Goal: Task Accomplishment & Management: Use online tool/utility

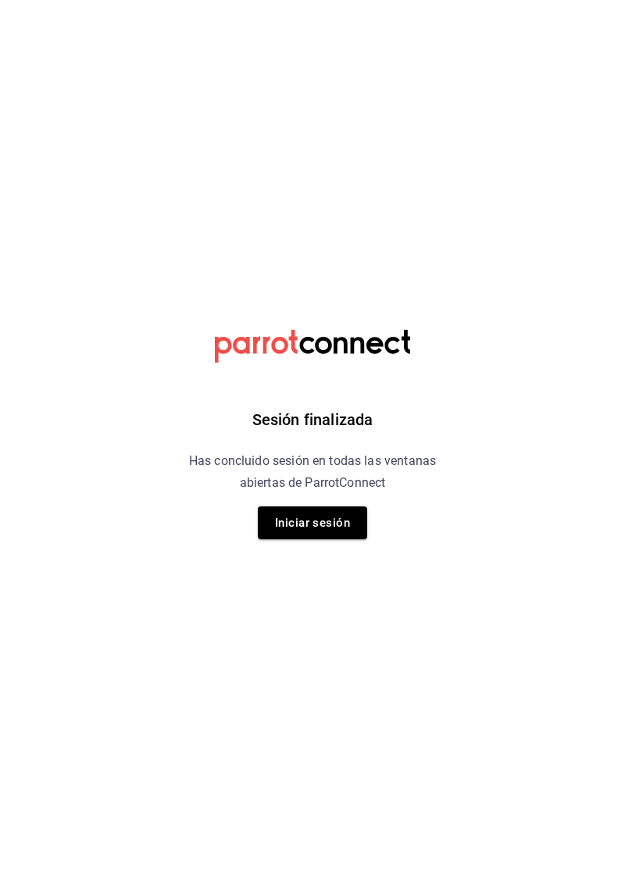
click at [308, 516] on button "Iniciar sesión" at bounding box center [312, 522] width 109 height 33
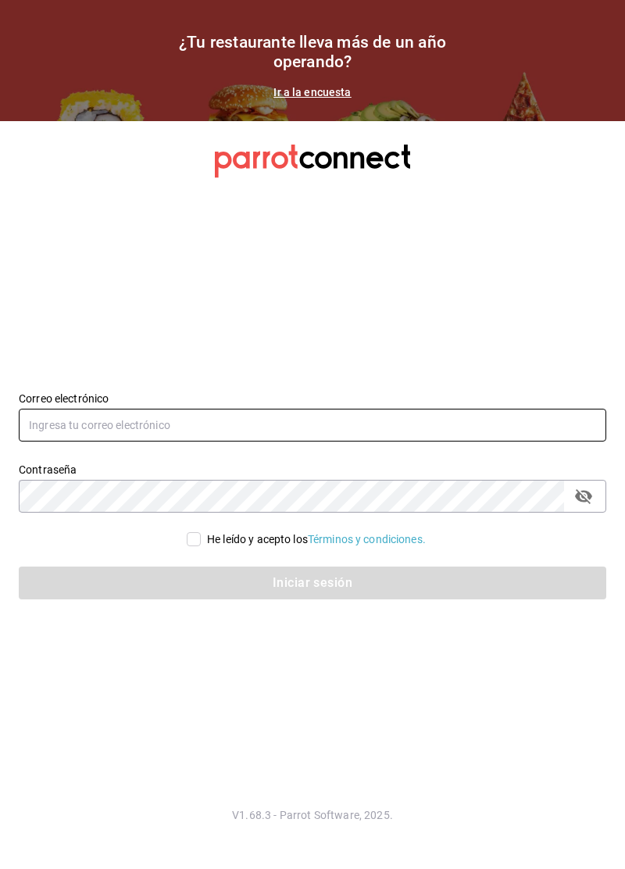
click at [345, 442] on input "text" at bounding box center [313, 425] width 588 height 33
type input "lacochinitadela60@gmail.com"
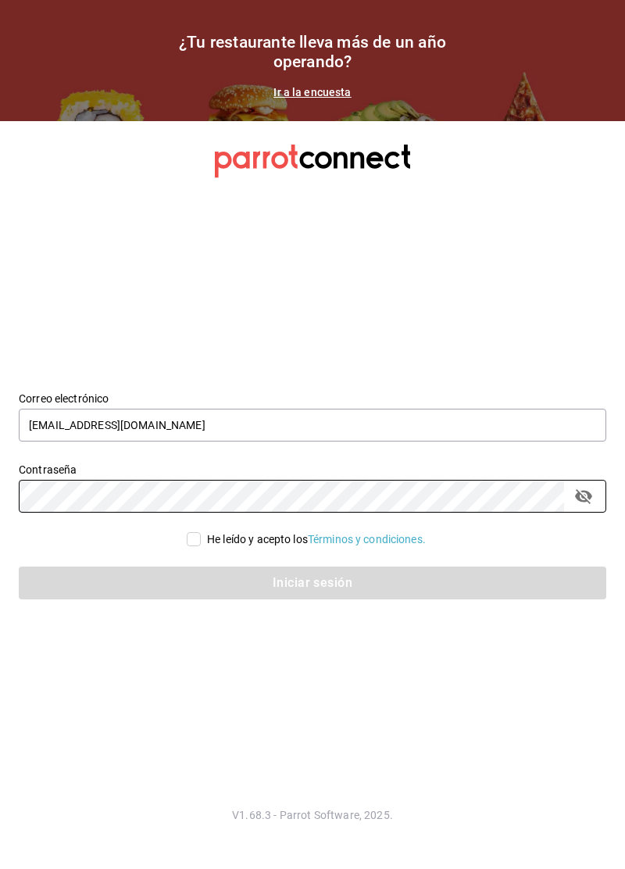
click at [188, 546] on input "He leído y acepto los Términos y condiciones." at bounding box center [194, 539] width 14 height 14
checkbox input "true"
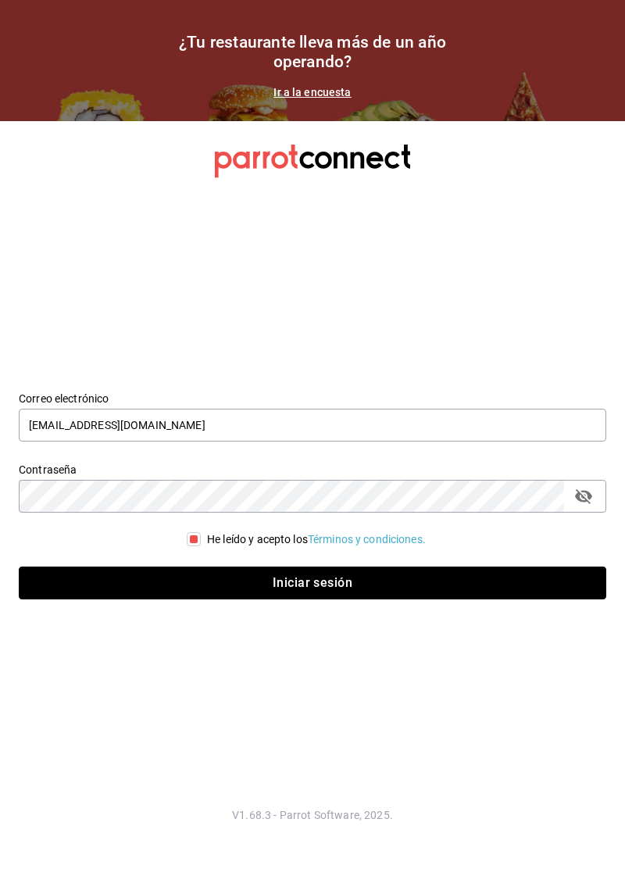
click at [275, 599] on button "Iniciar sesión" at bounding box center [313, 583] width 588 height 33
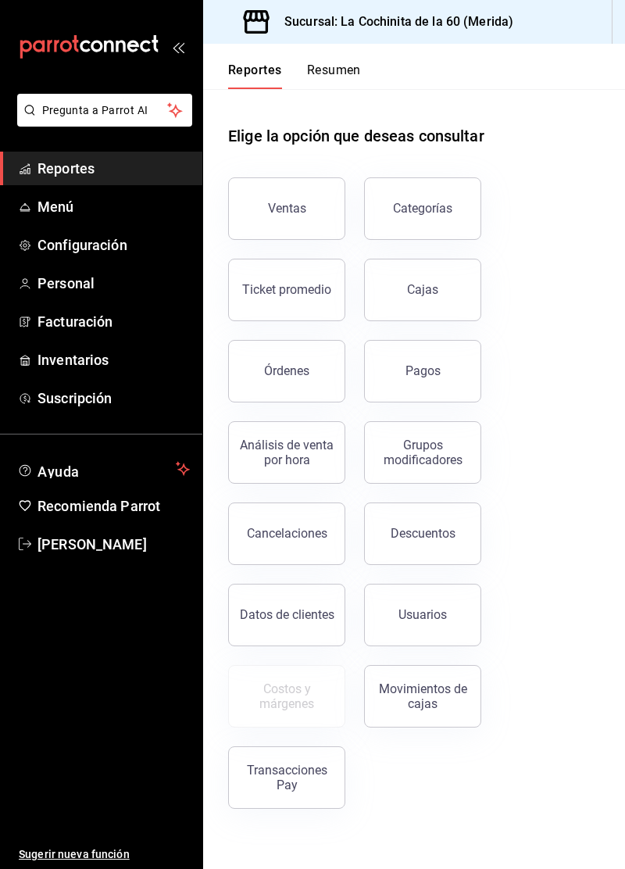
click at [284, 214] on div "Ventas" at bounding box center [287, 208] width 38 height 15
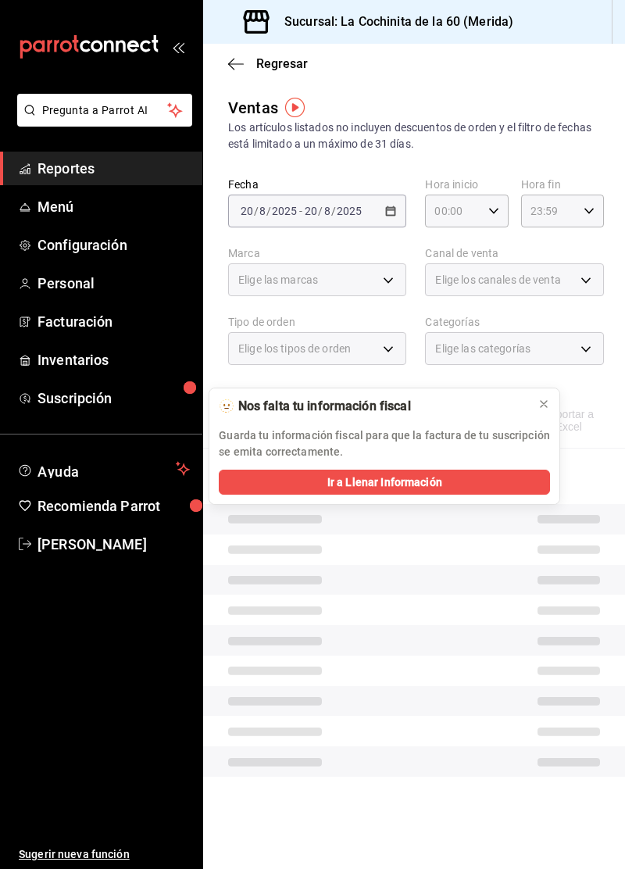
click at [544, 410] on span "Exportar a Excel" at bounding box center [555, 420] width 89 height 25
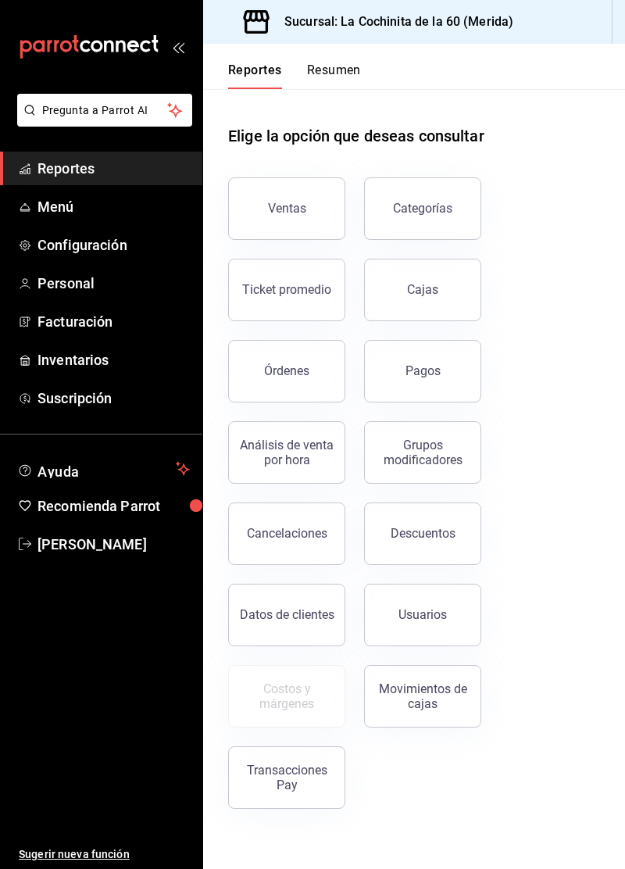
click at [305, 288] on div "Ticket promedio" at bounding box center [286, 289] width 89 height 15
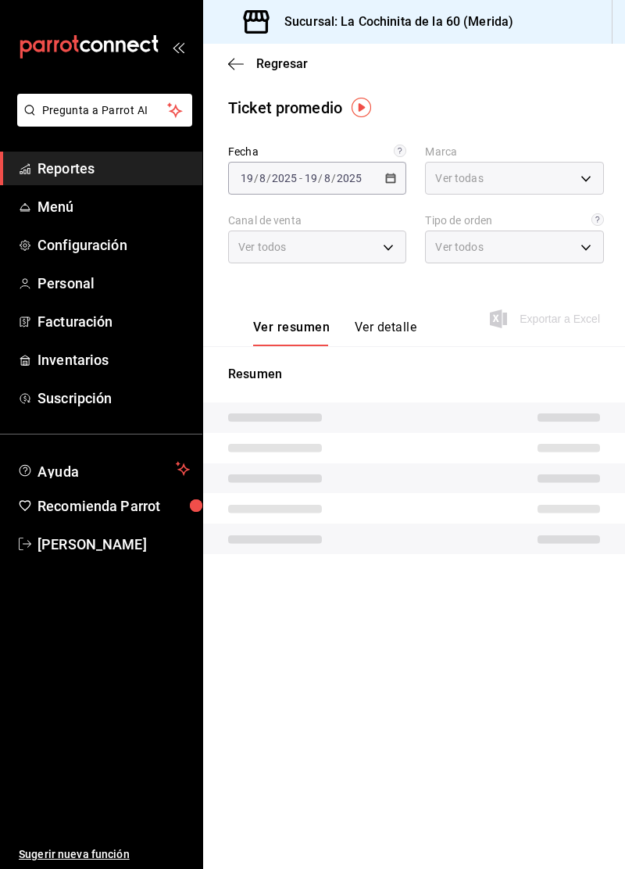
type input "268ce8d1-4722-4411-a626-51c418737468"
type input "PARROT,UBER_EATS,RAPPI,DIDI_FOOD,ONLINE"
type input "2ffd33fc-0160-438c-90fe-203c4a6b9f74,3cc8f160-dc0d-45d4-8922-78cce46d41bd,333ef…"
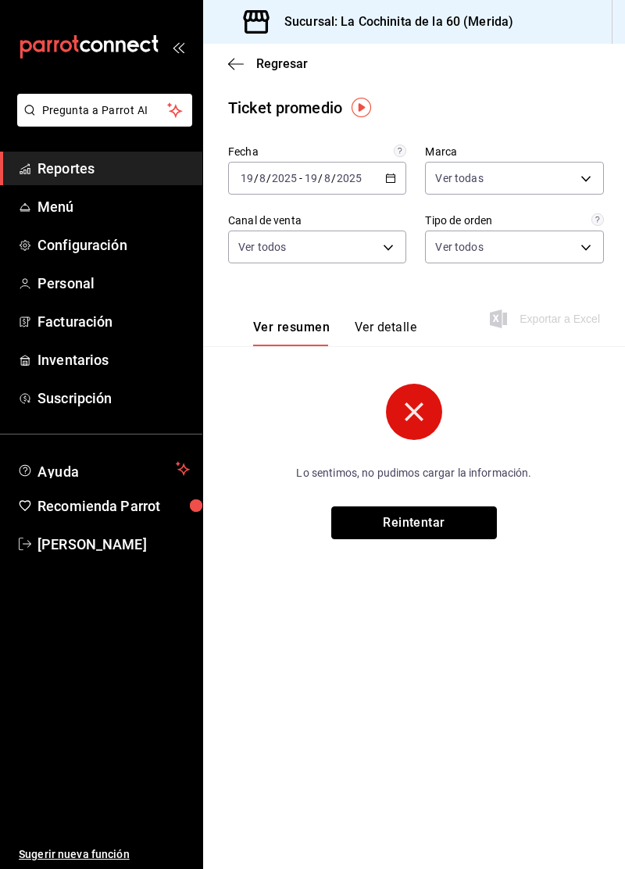
click at [449, 525] on button "Reintentar" at bounding box center [414, 522] width 166 height 33
click at [431, 520] on button "Reintentar" at bounding box center [414, 522] width 166 height 33
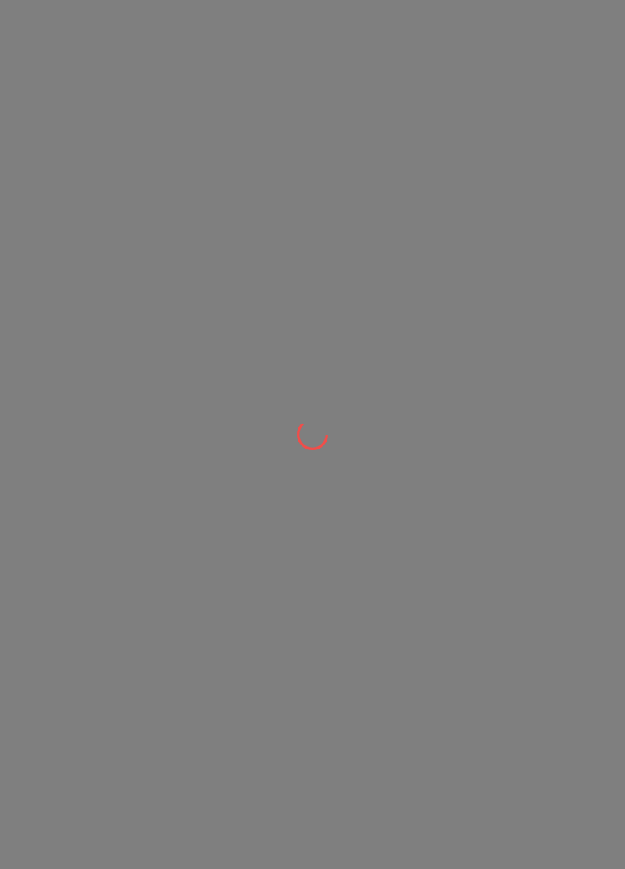
click at [120, 175] on div at bounding box center [312, 434] width 625 height 869
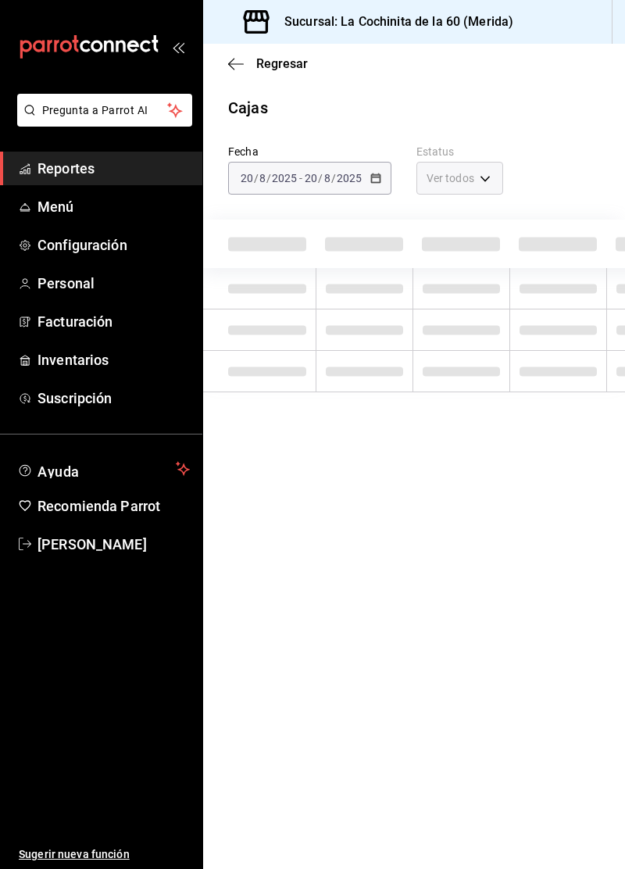
click at [131, 184] on link "Reportes" at bounding box center [101, 169] width 202 height 34
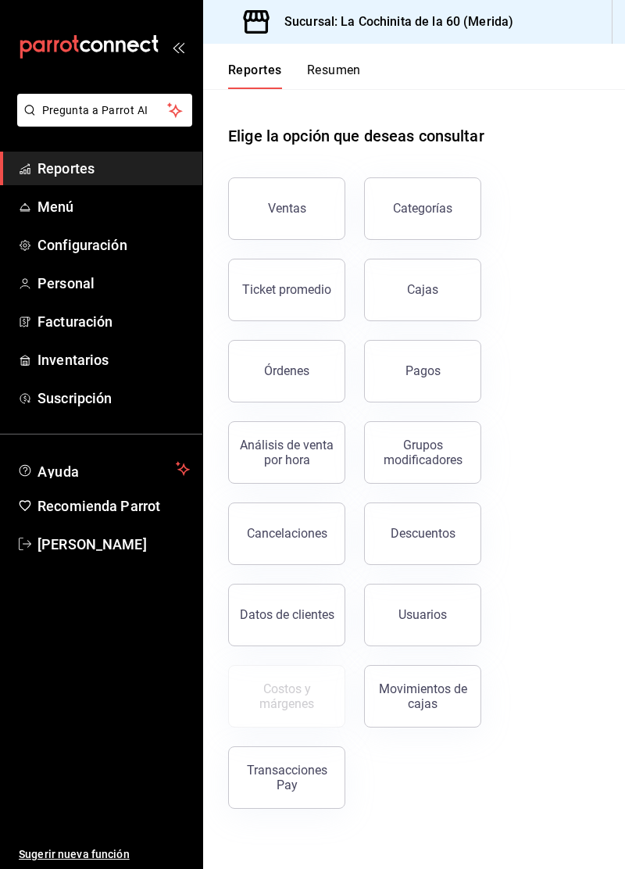
click at [286, 291] on div "Ticket promedio" at bounding box center [286, 289] width 89 height 15
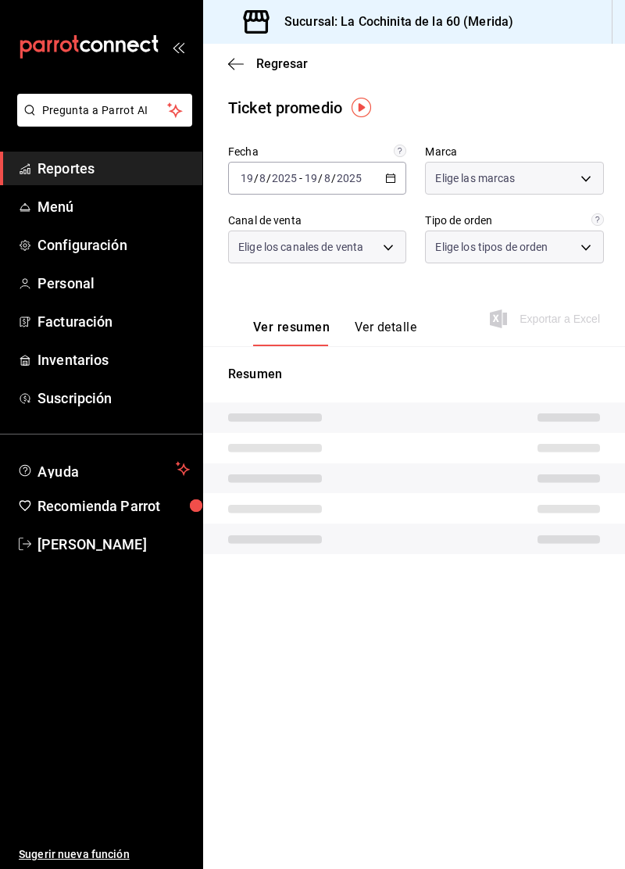
type input "268ce8d1-4722-4411-a626-51c418737468"
type input "PARROT,UBER_EATS,RAPPI,DIDI_FOOD,ONLINE"
type input "2ffd33fc-0160-438c-90fe-203c4a6b9f74,3cc8f160-dc0d-45d4-8922-78cce46d41bd,333ef…"
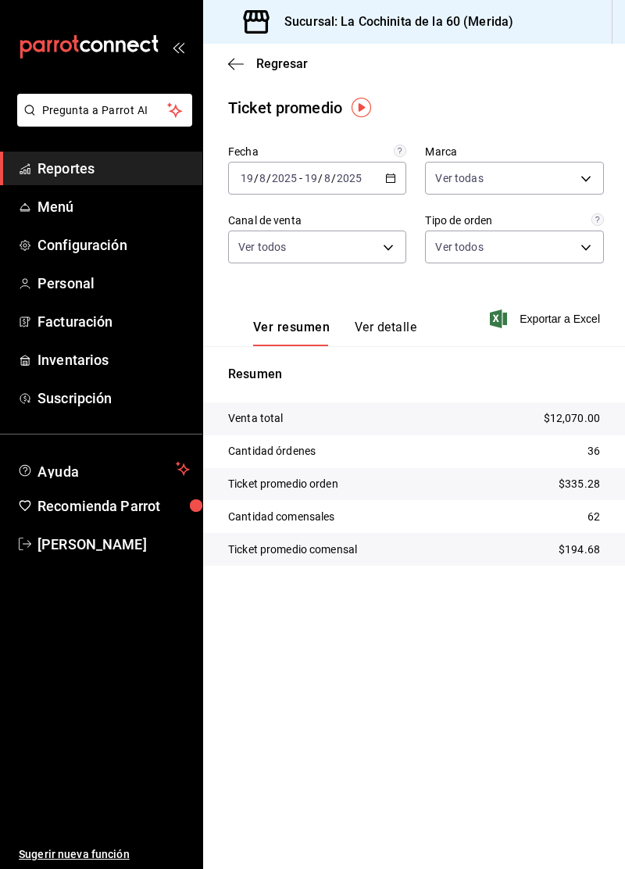
click at [349, 178] on input "2025" at bounding box center [349, 178] width 27 height 13
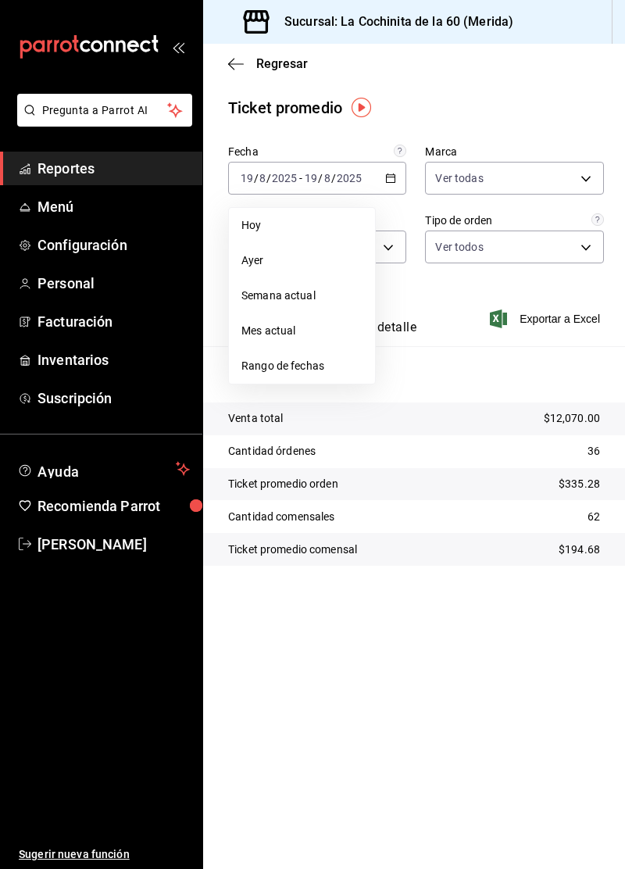
click at [284, 238] on li "Hoy" at bounding box center [302, 225] width 146 height 35
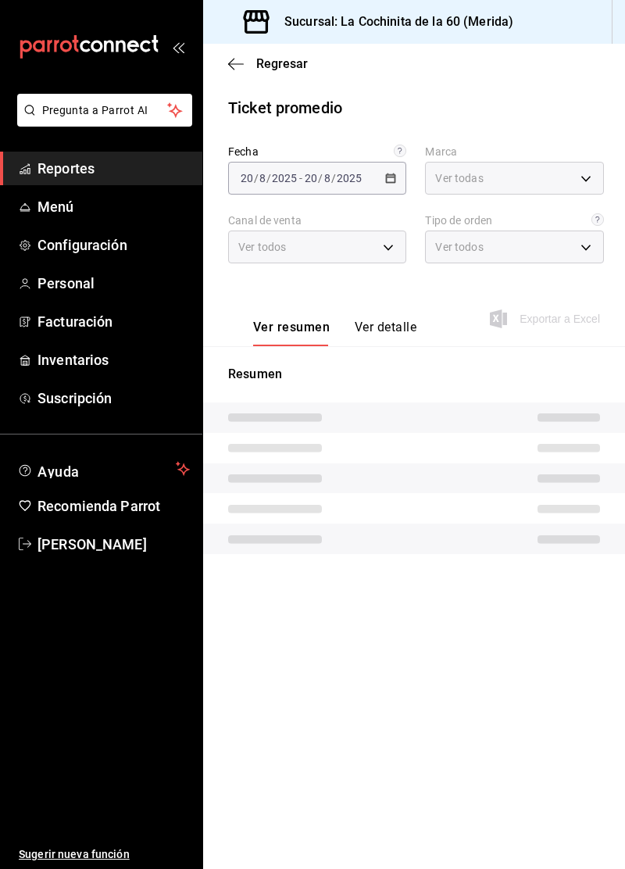
type input "268ce8d1-4722-4411-a626-51c418737468"
type input "PARROT,UBER_EATS,RAPPI,DIDI_FOOD,ONLINE"
type input "2ffd33fc-0160-438c-90fe-203c4a6b9f74,3cc8f160-dc0d-45d4-8922-78cce46d41bd,333ef…"
